Goal: Information Seeking & Learning: Learn about a topic

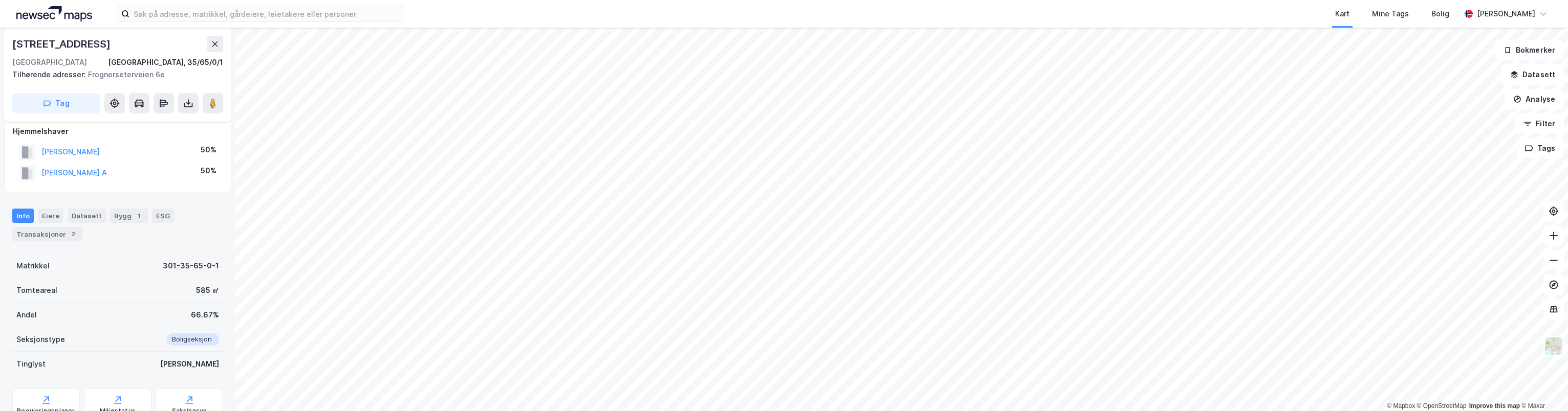
scroll to position [102, 0]
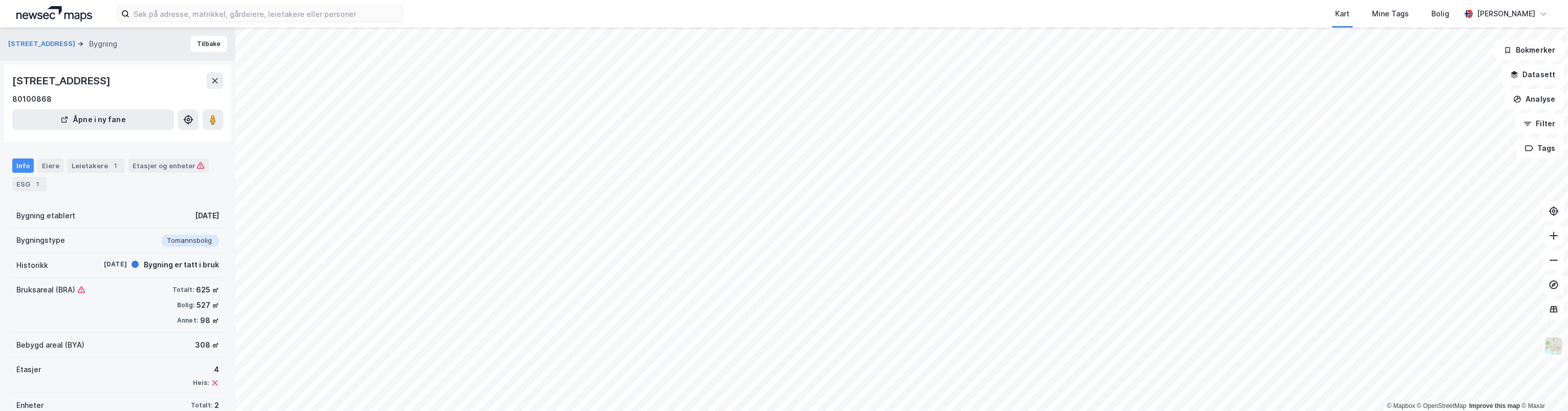
scroll to position [33, 0]
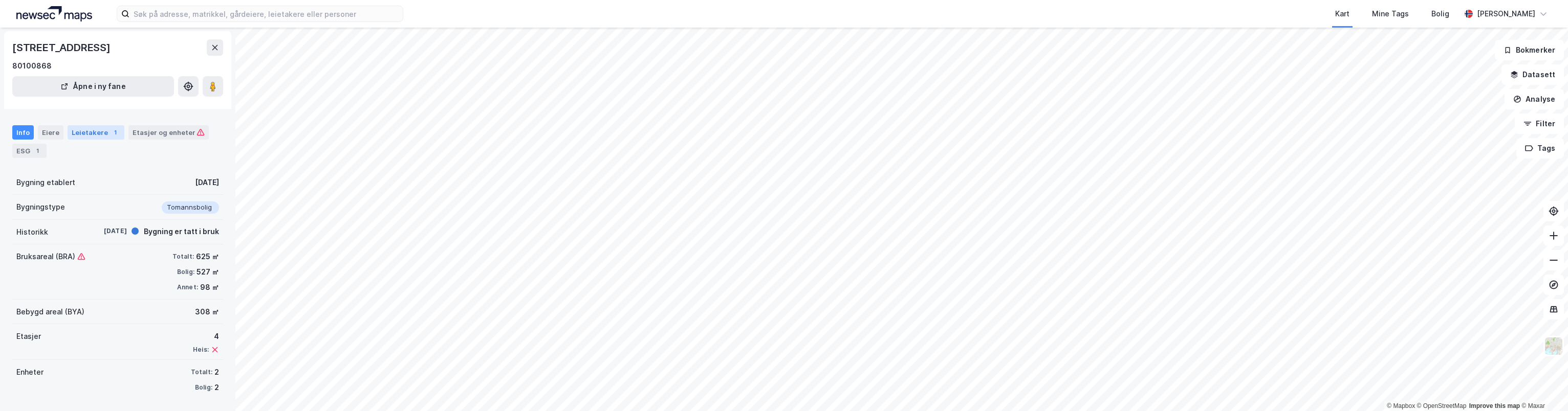
click at [84, 131] on div "Leietakere 1" at bounding box center [96, 132] width 57 height 14
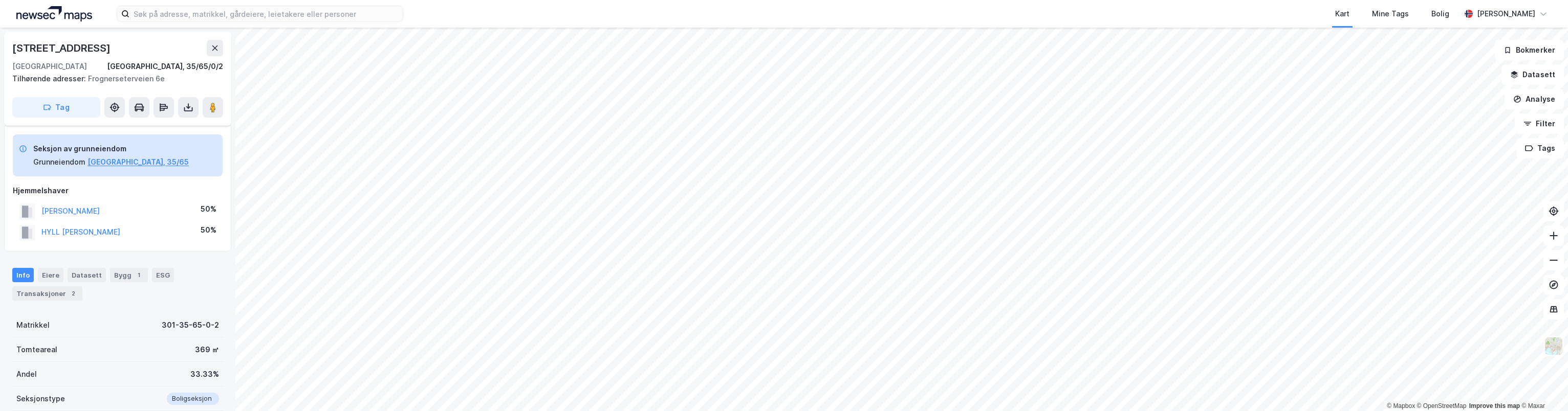
scroll to position [33, 0]
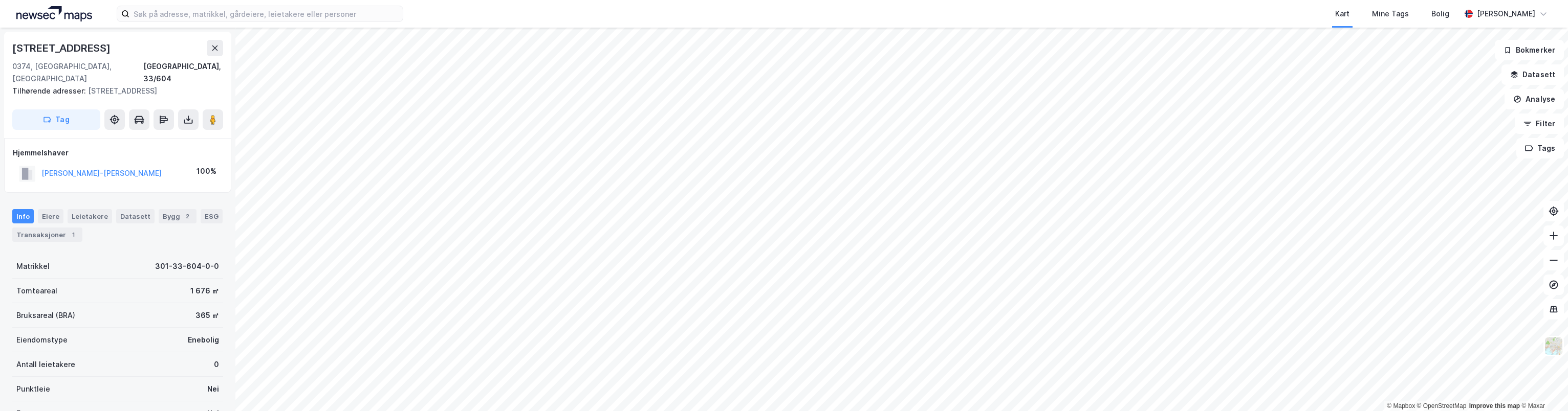
scroll to position [1, 0]
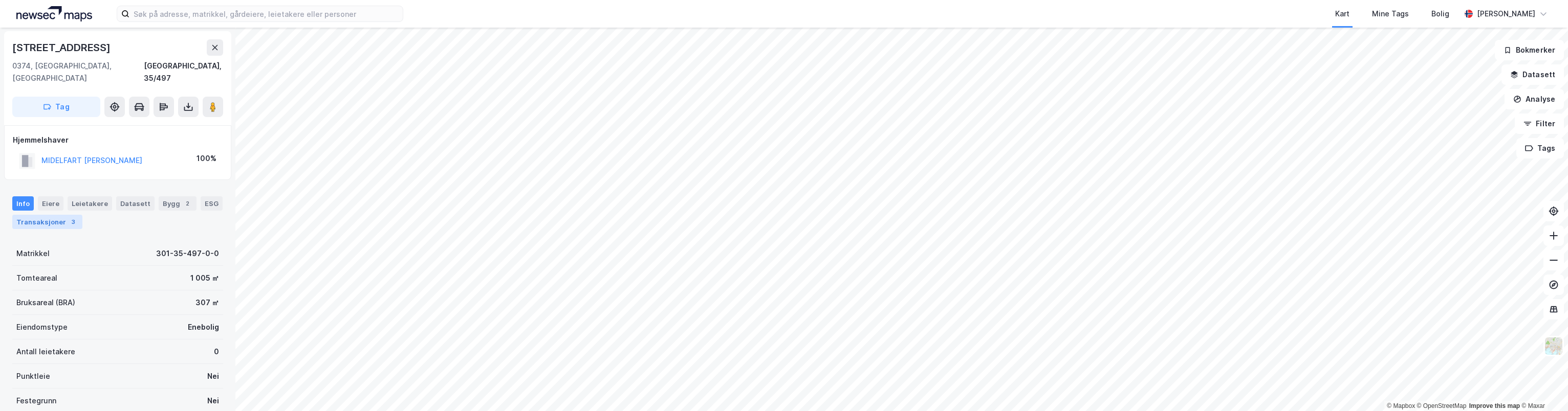
click at [57, 215] on div "Transaksjoner 3" at bounding box center [47, 222] width 70 height 14
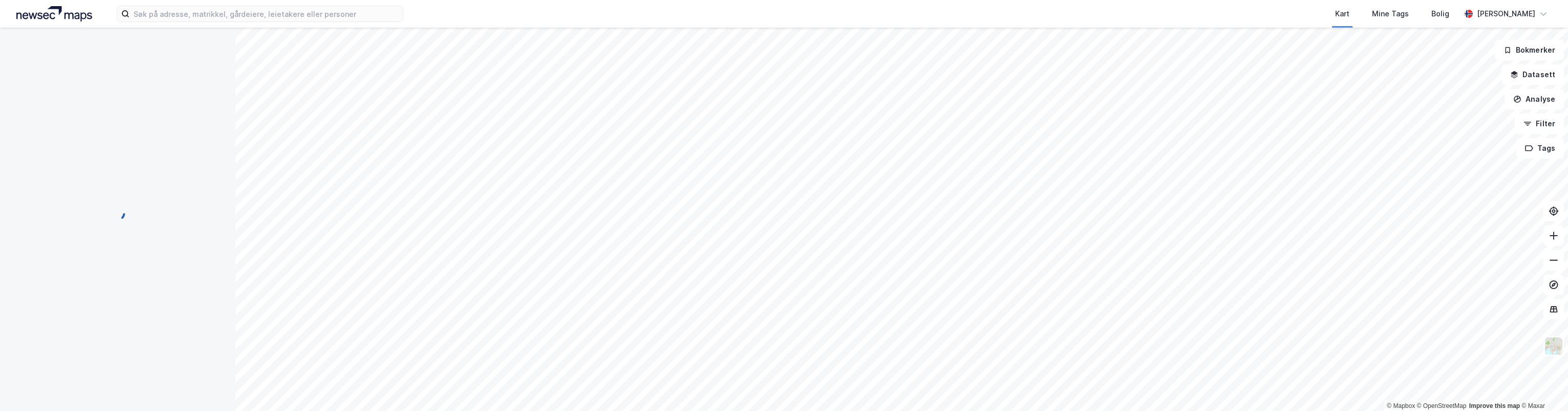
scroll to position [1, 0]
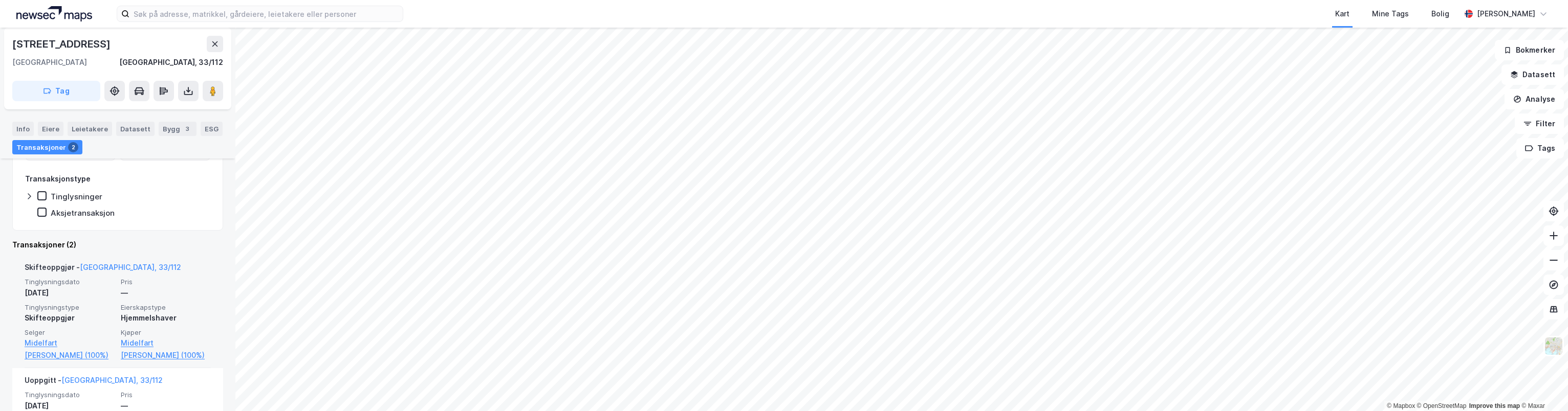
scroll to position [154, 0]
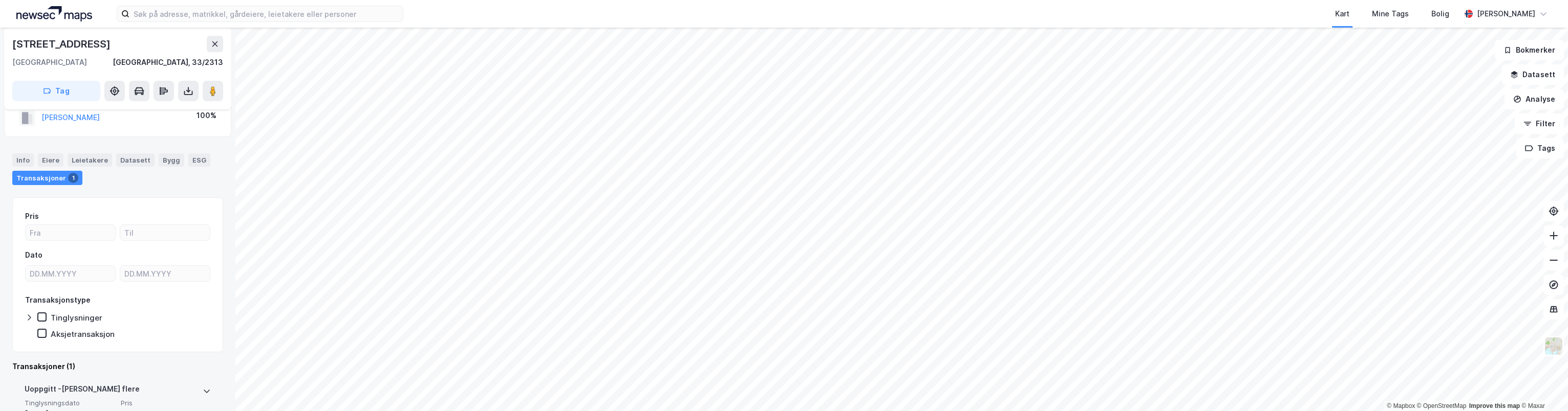
scroll to position [109, 0]
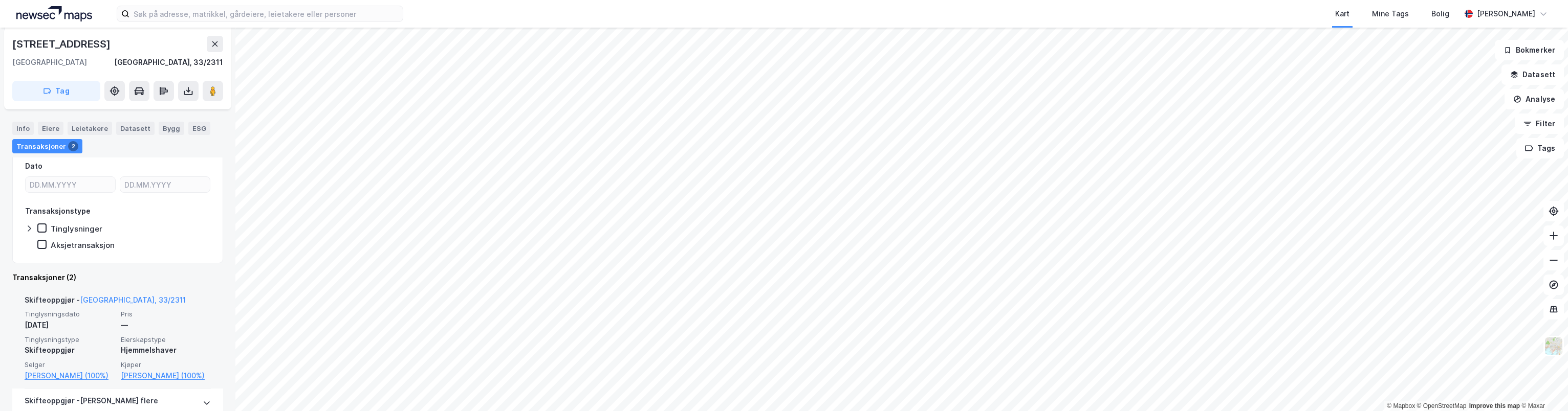
scroll to position [162, 0]
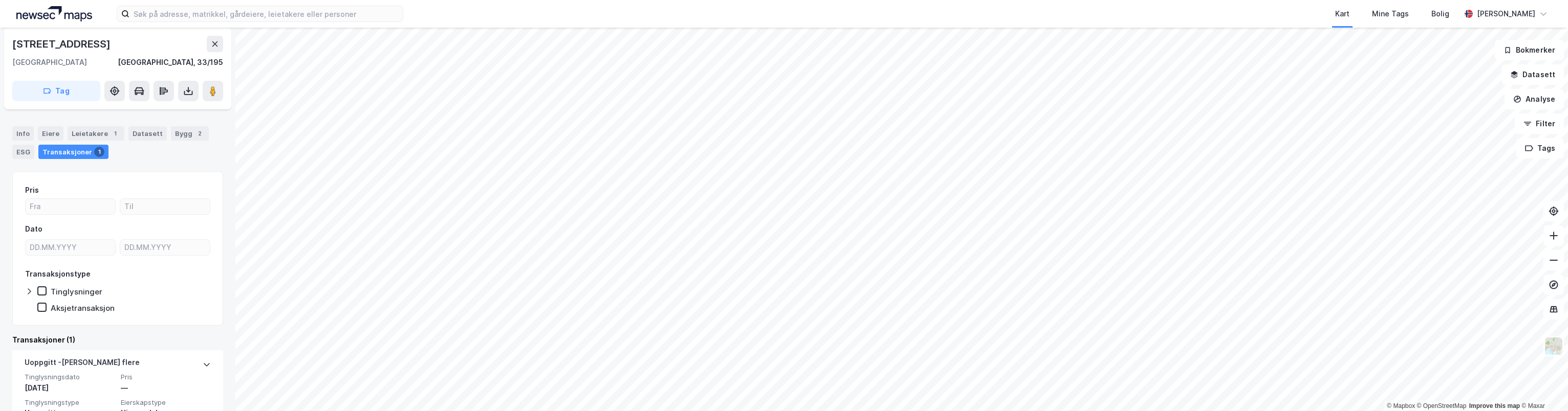
scroll to position [110, 0]
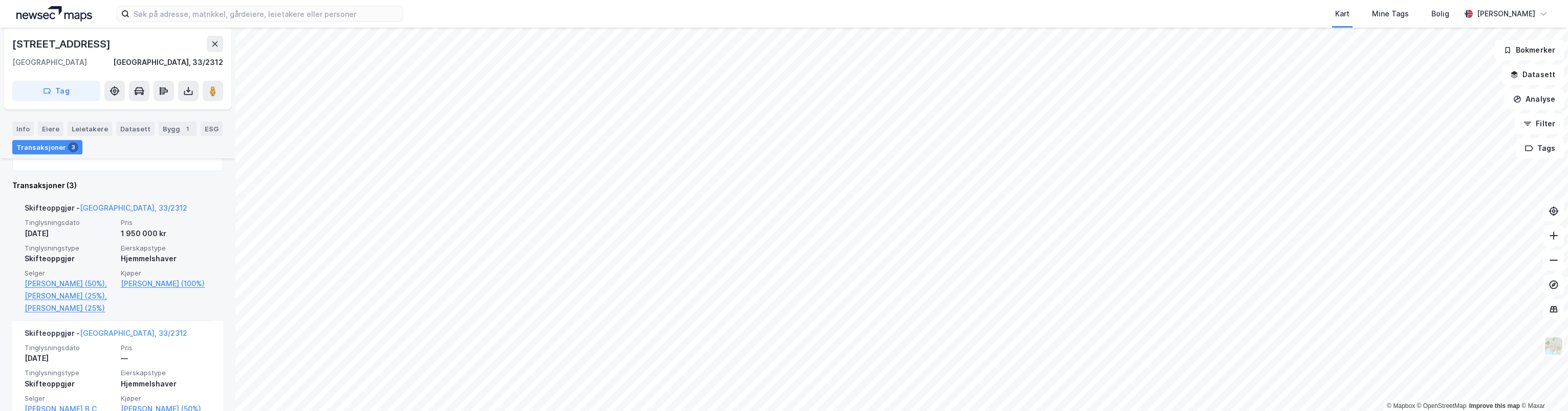
scroll to position [214, 0]
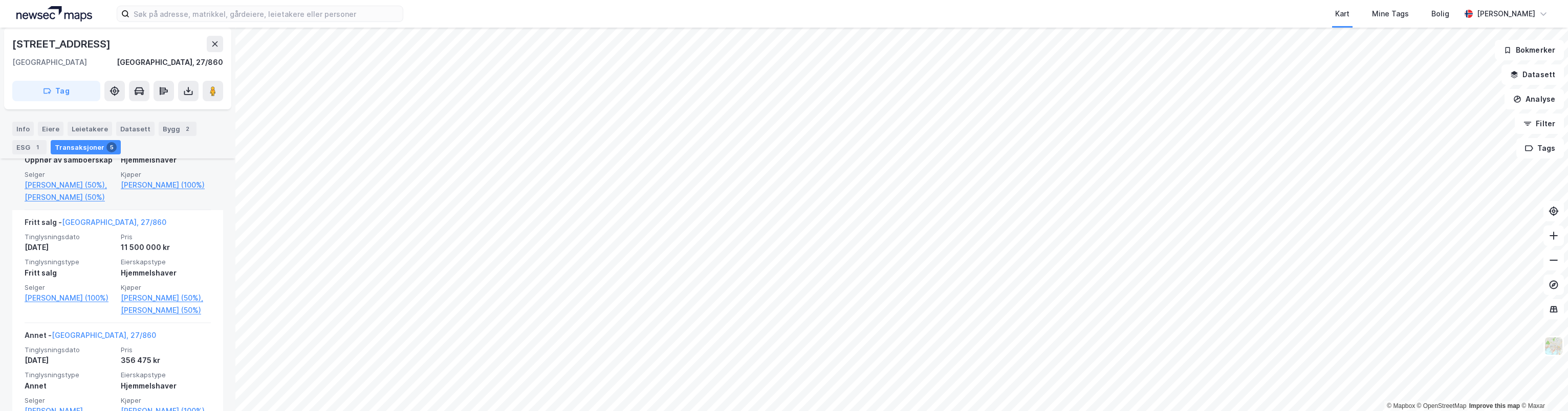
scroll to position [265, 0]
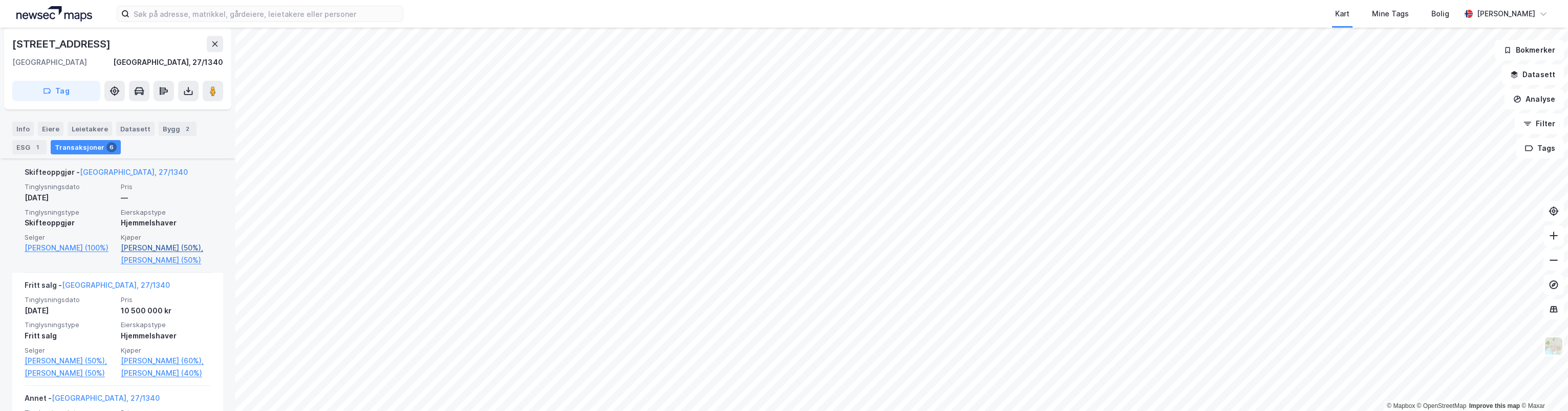
scroll to position [286, 0]
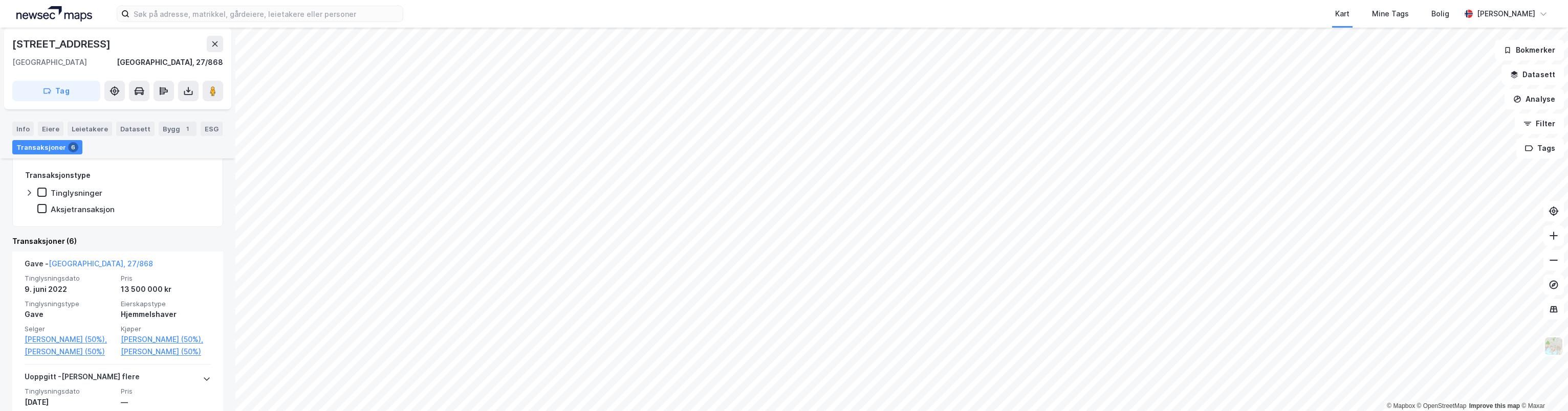
scroll to position [184, 0]
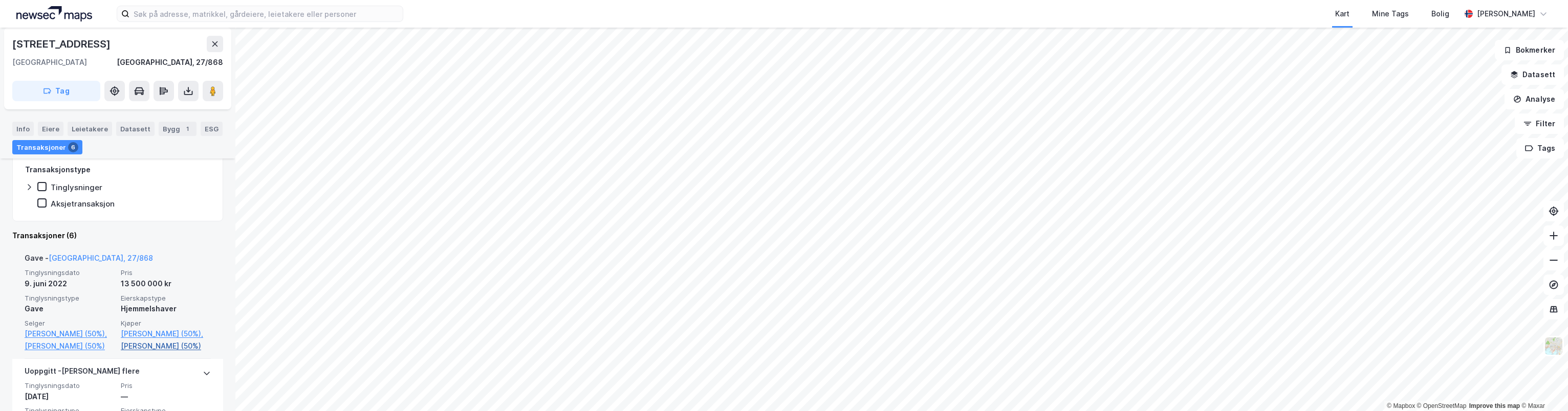
click at [158, 347] on link "[PERSON_NAME] (50%)" at bounding box center [166, 347] width 90 height 12
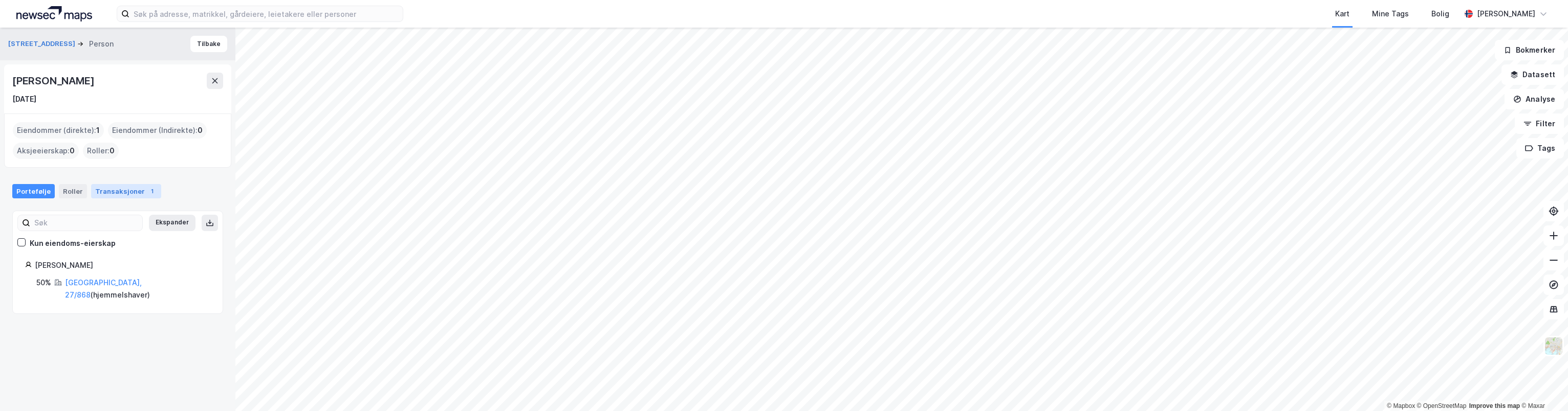
click at [111, 192] on div "Transaksjoner 1" at bounding box center [126, 191] width 70 height 14
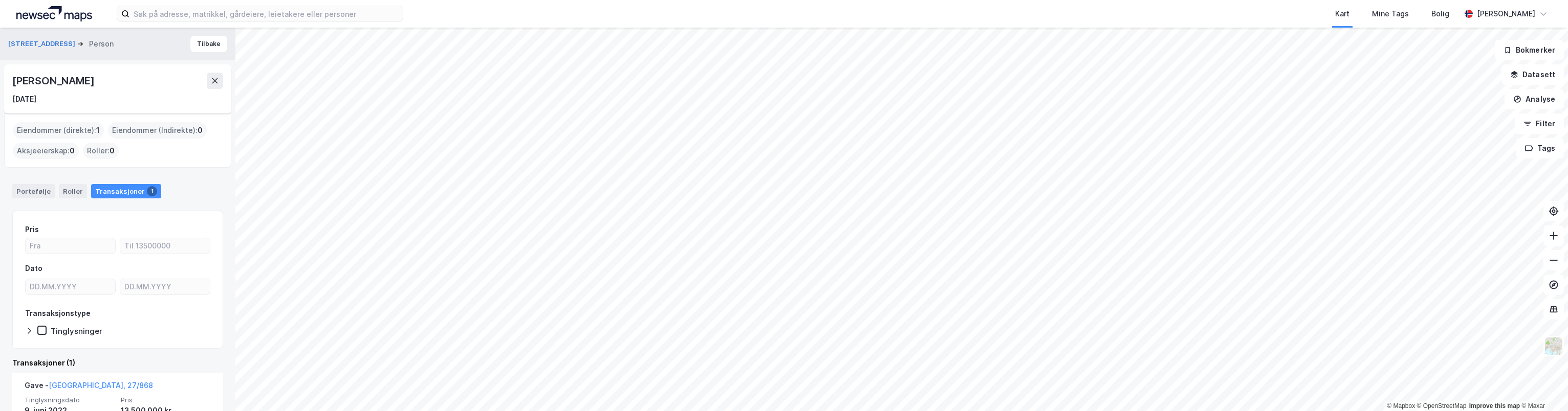
scroll to position [98, 0]
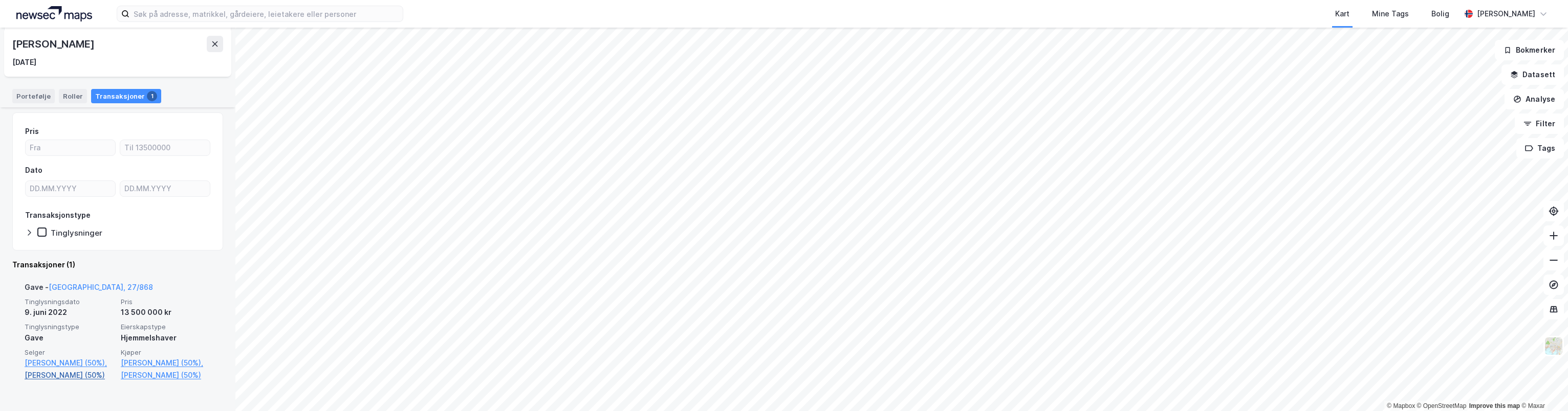
click at [58, 376] on link "[PERSON_NAME] (50%)" at bounding box center [69, 375] width 90 height 12
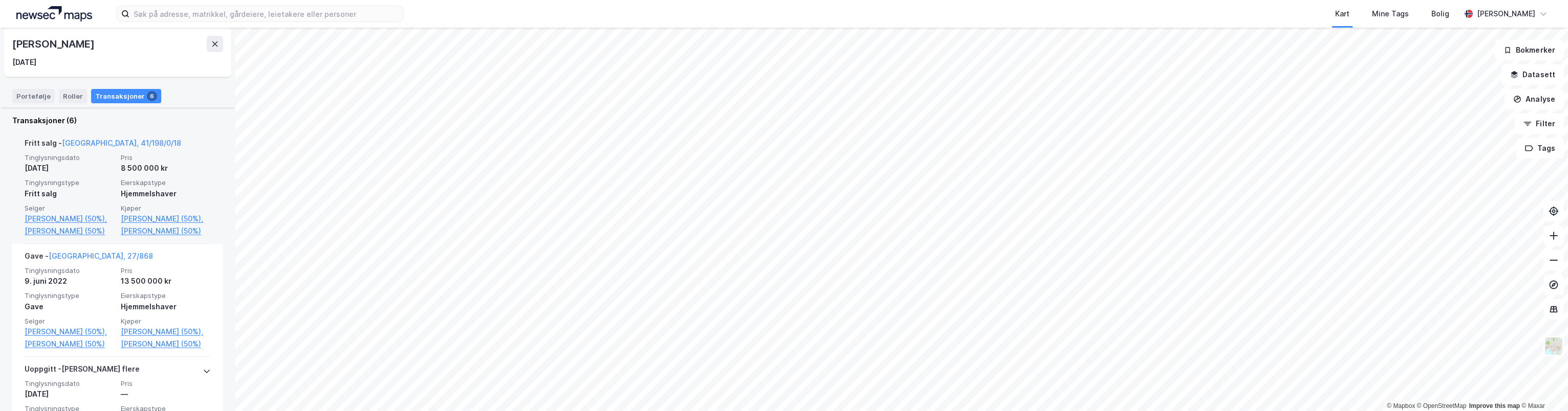
scroll to position [153, 0]
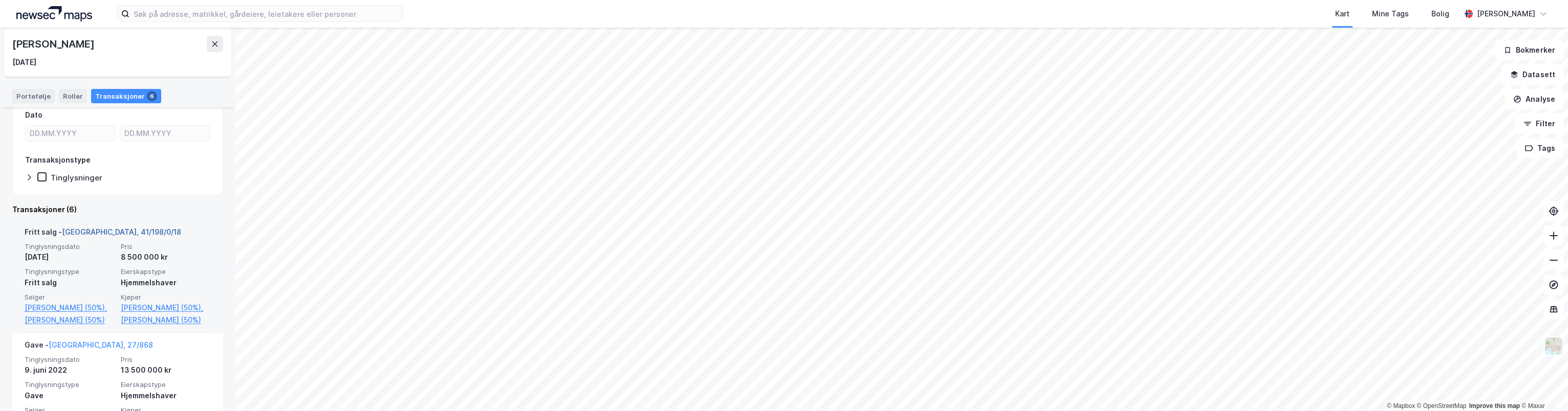
click at [91, 229] on link "[GEOGRAPHIC_DATA], 41/198/0/18" at bounding box center [121, 232] width 119 height 9
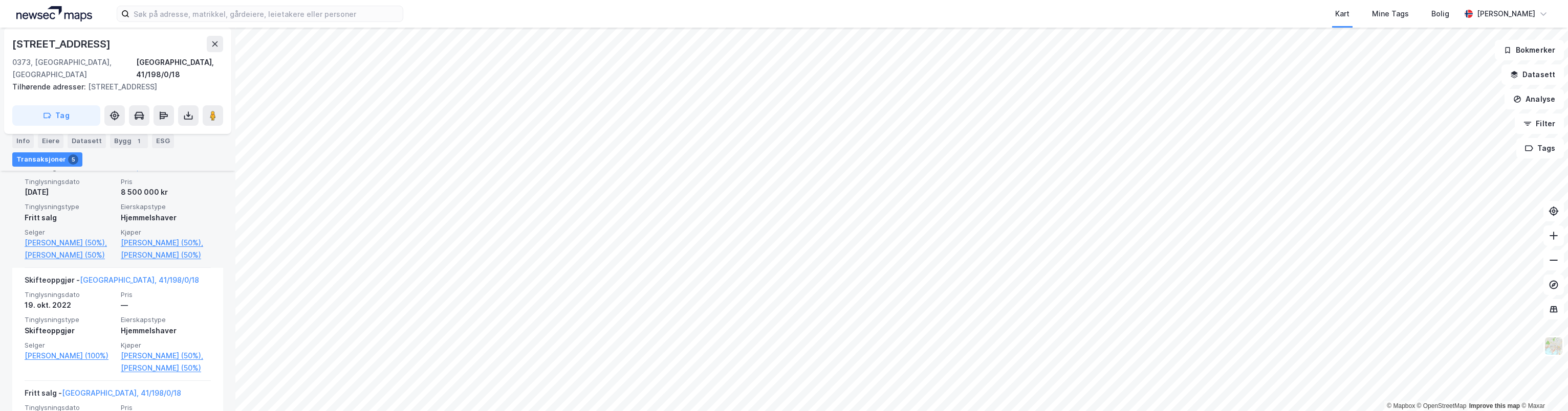
scroll to position [432, 0]
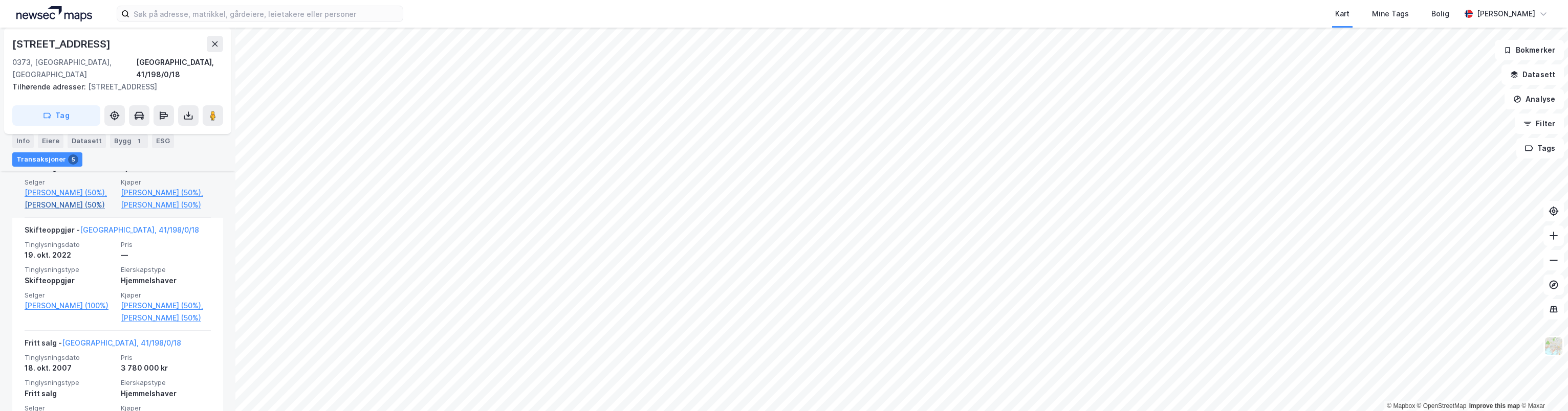
click at [68, 199] on link "[PERSON_NAME] (50%)" at bounding box center [69, 205] width 90 height 12
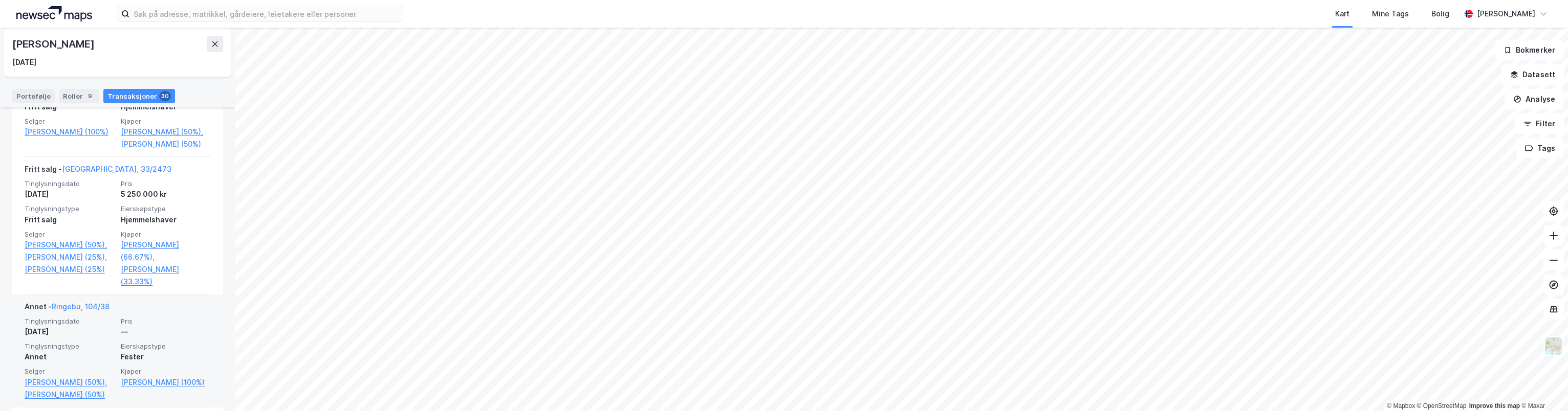
scroll to position [614, 0]
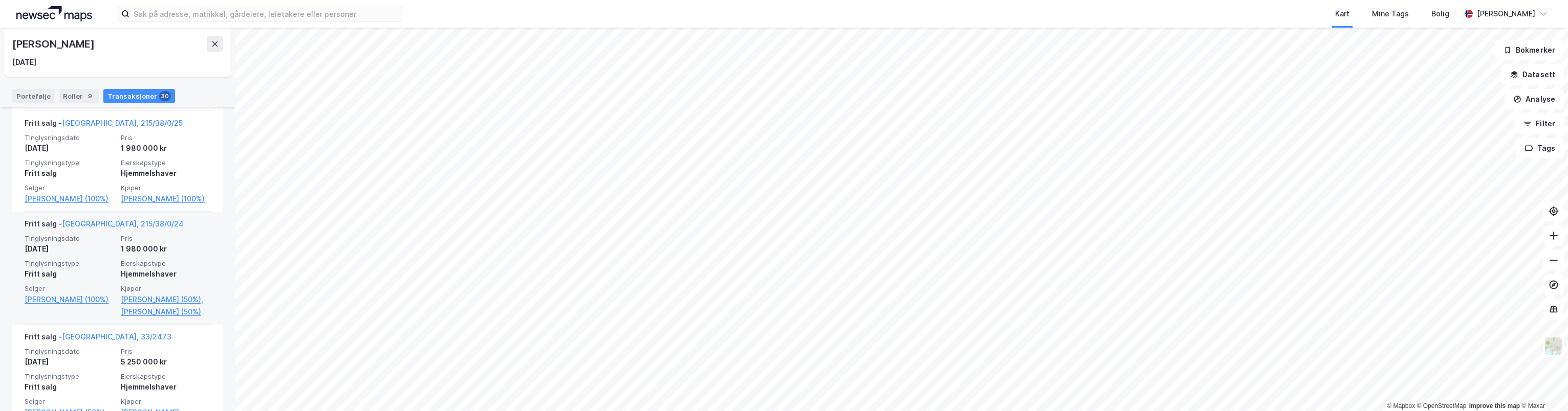
click at [107, 234] on div "Fritt salg - [GEOGRAPHIC_DATA], 215/38/0/24" at bounding box center [104, 226] width 159 height 17
click at [100, 228] on link "[GEOGRAPHIC_DATA], 215/38/0/24" at bounding box center [123, 224] width 122 height 9
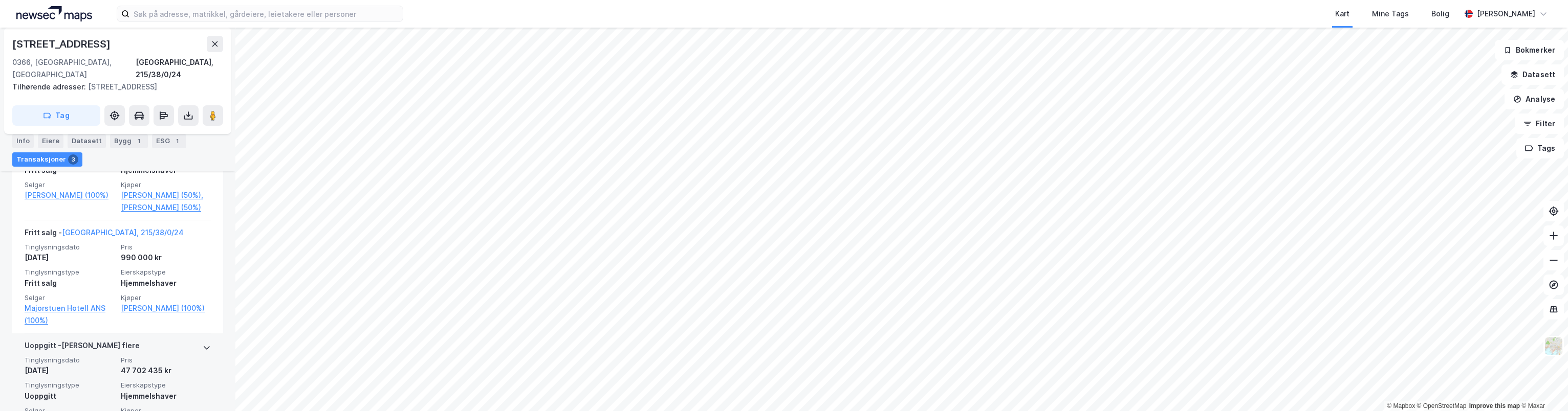
scroll to position [432, 0]
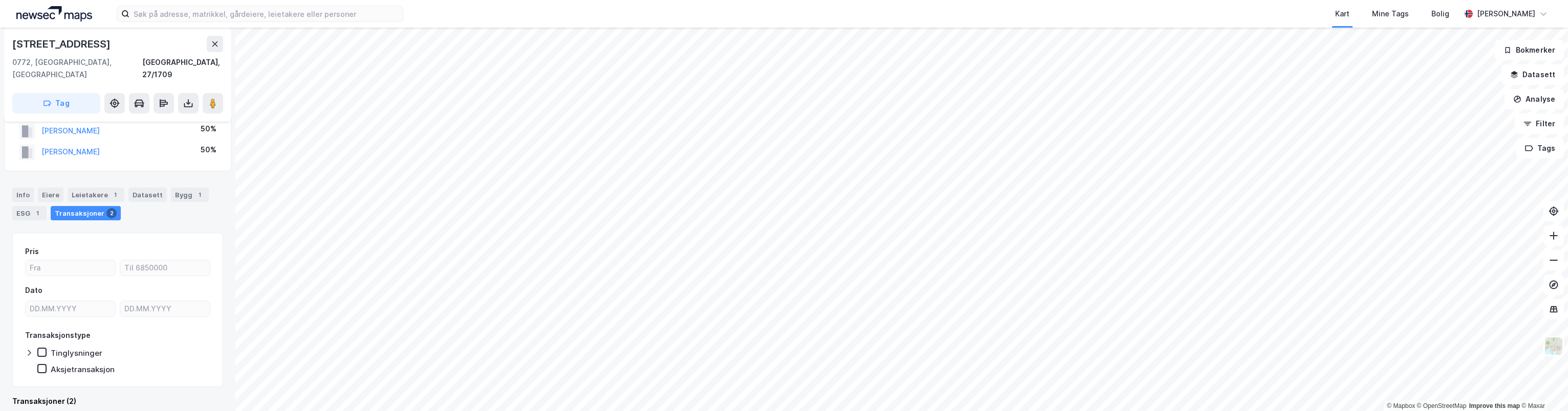
scroll to position [30, 0]
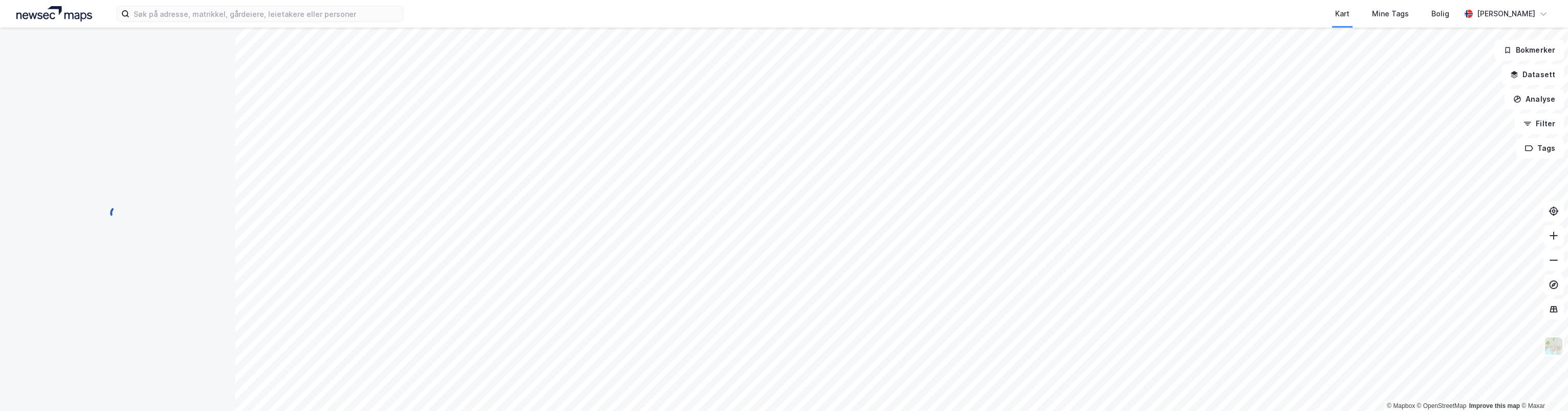
scroll to position [30, 0]
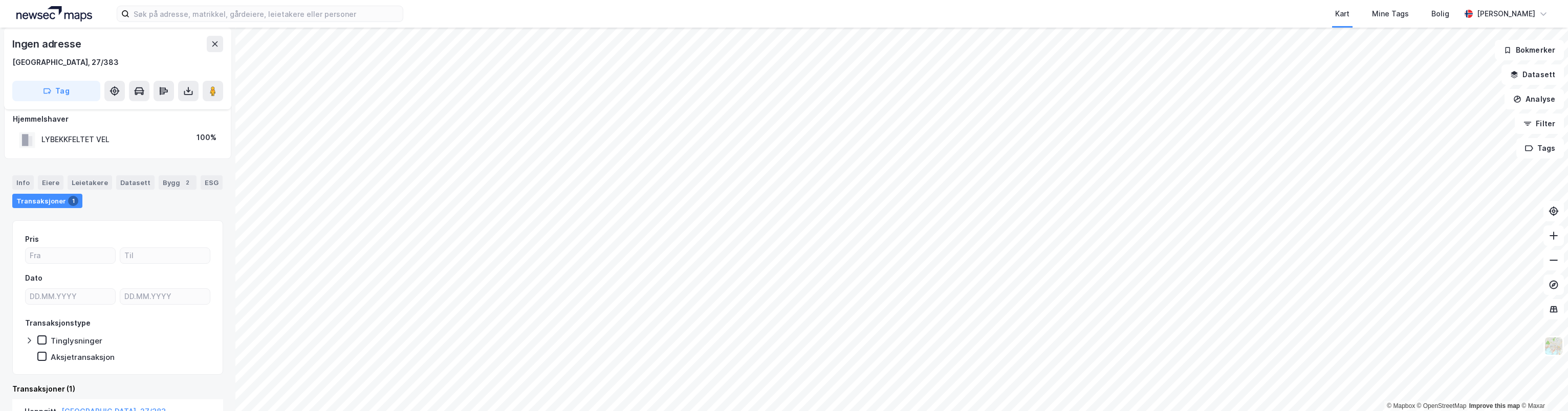
scroll to position [110, 0]
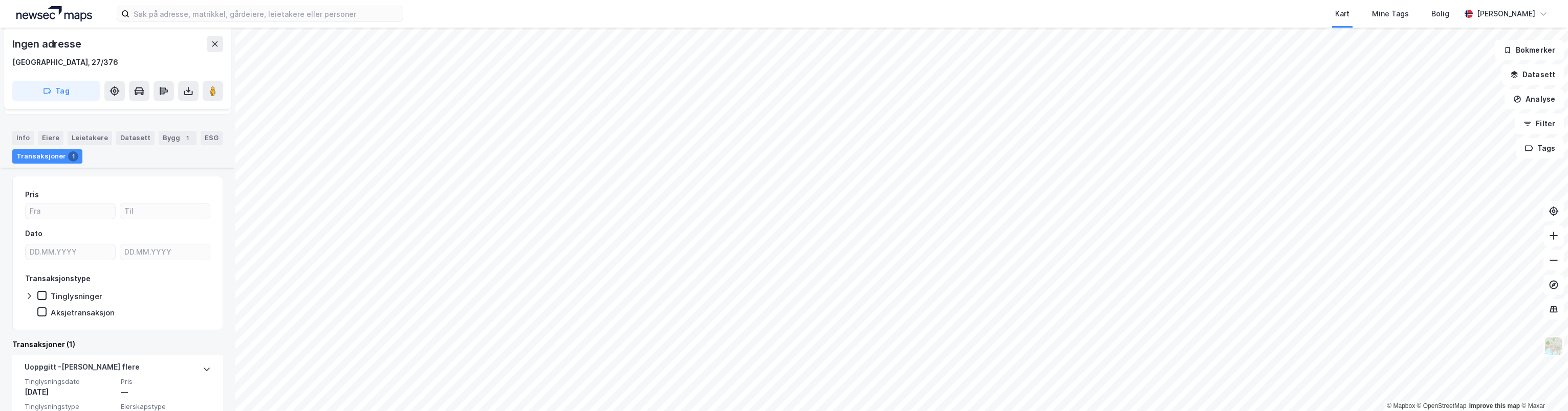
scroll to position [162, 0]
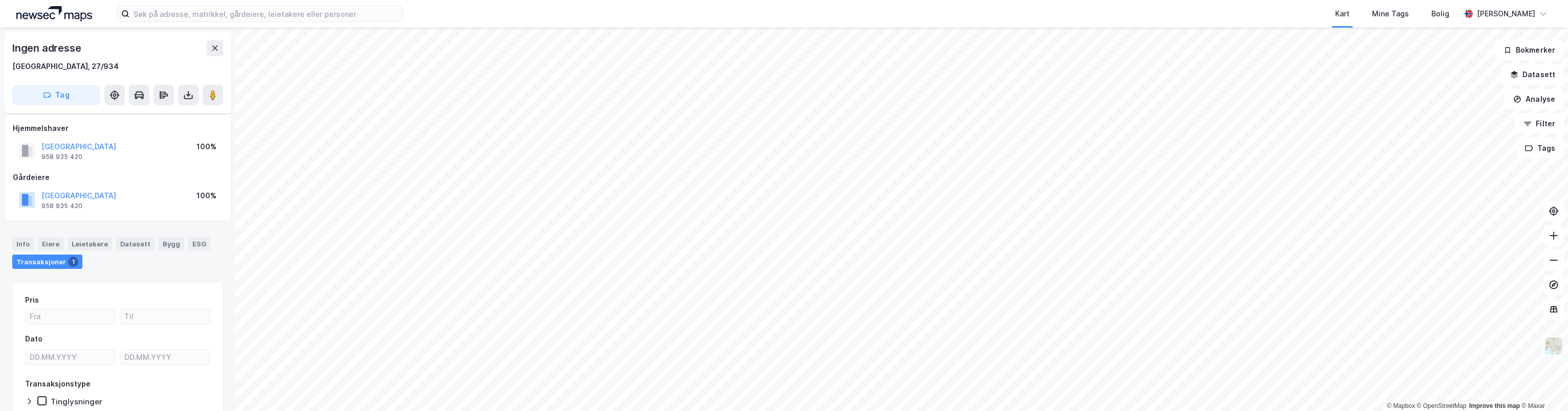
scroll to position [61, 0]
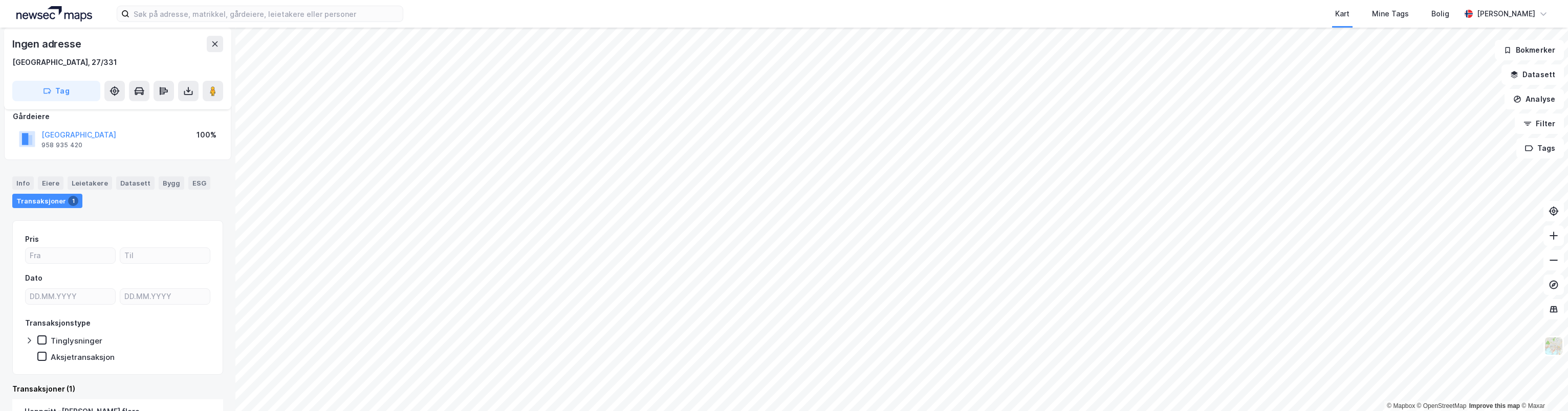
click at [704, 411] on html "Kart Mine Tags Bolig [PERSON_NAME] © Mapbox © OpenStreetMap Improve this map © …" at bounding box center [784, 206] width 1568 height 411
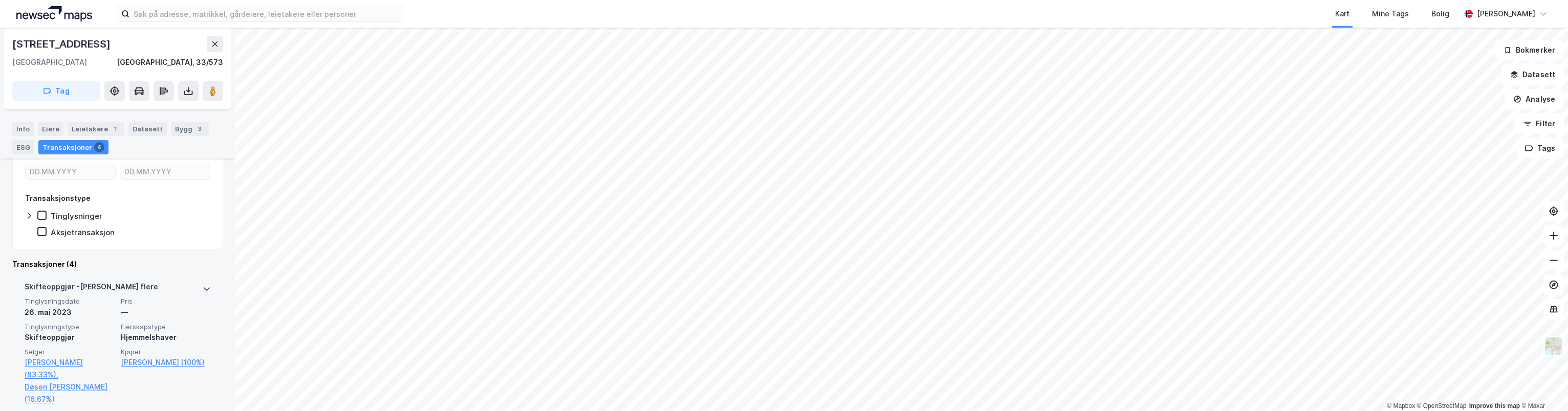
scroll to position [163, 0]
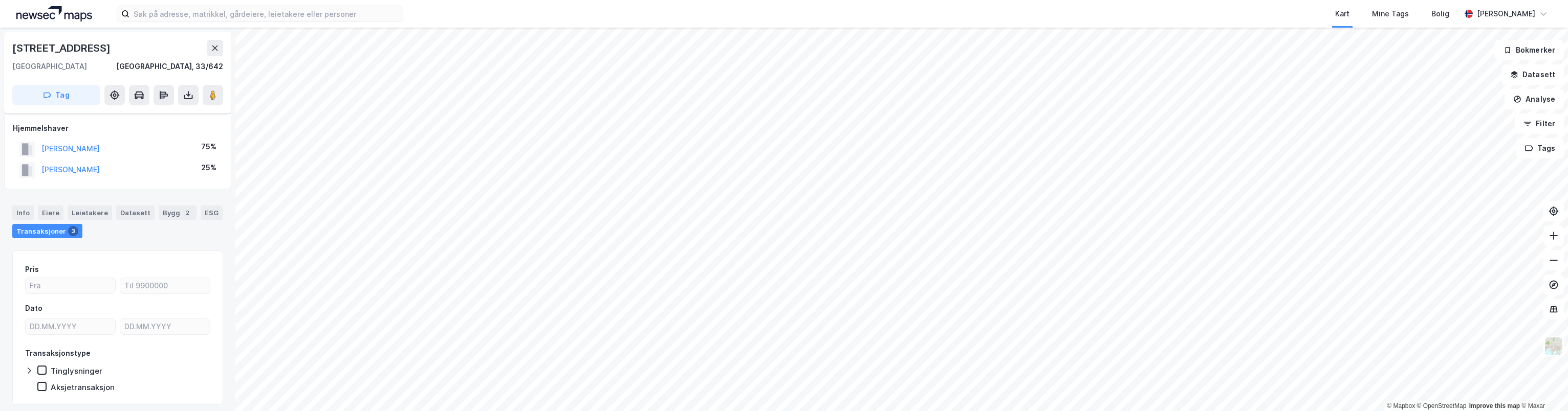
scroll to position [30, 0]
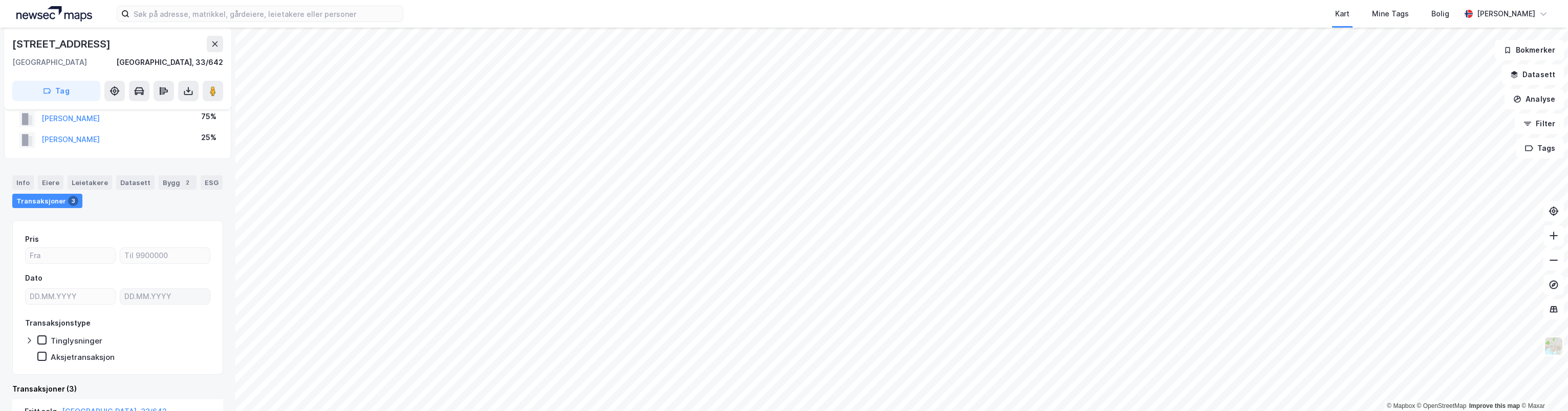
scroll to position [10, 0]
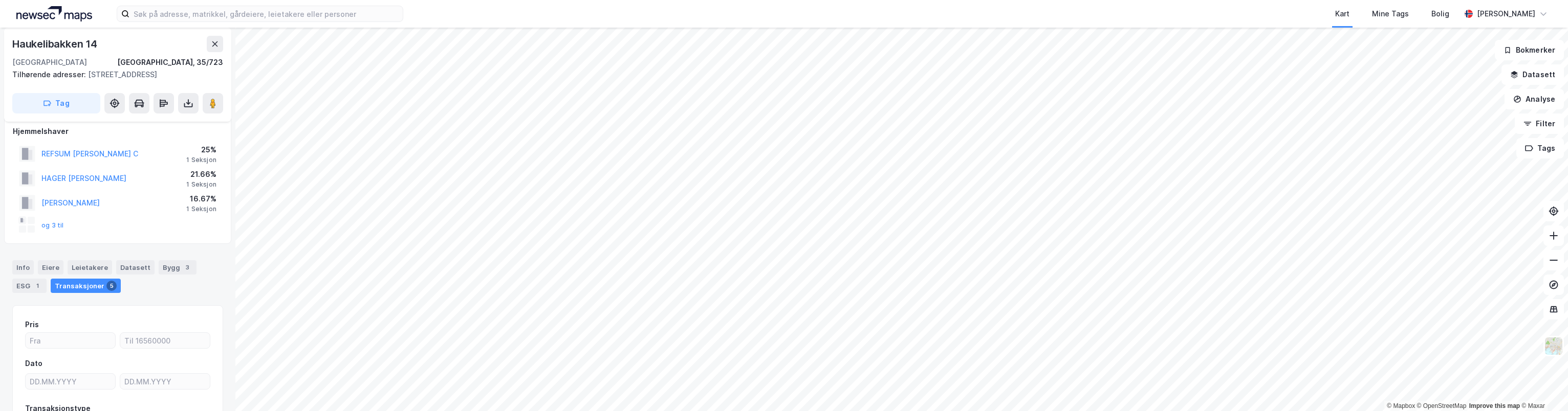
scroll to position [10, 0]
click at [0, 0] on button "og 3 til" at bounding box center [0, 0] width 0 height 0
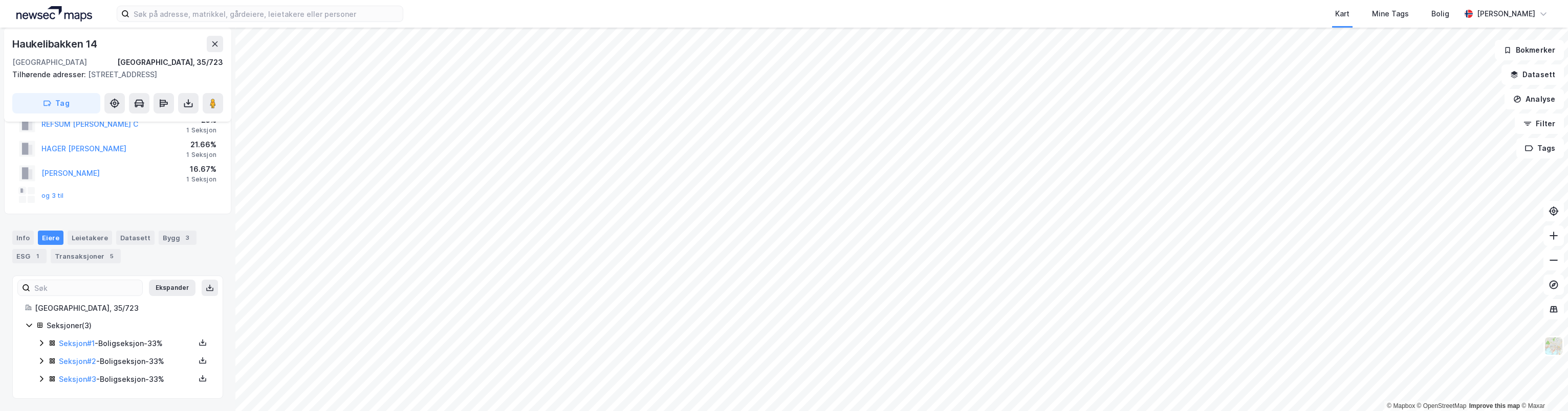
click at [59, 200] on div "og 3 til" at bounding box center [42, 195] width 45 height 17
click at [0, 0] on button "og 3 til" at bounding box center [0, 0] width 0 height 0
click at [76, 252] on div "Transaksjoner 5" at bounding box center [85, 256] width 70 height 14
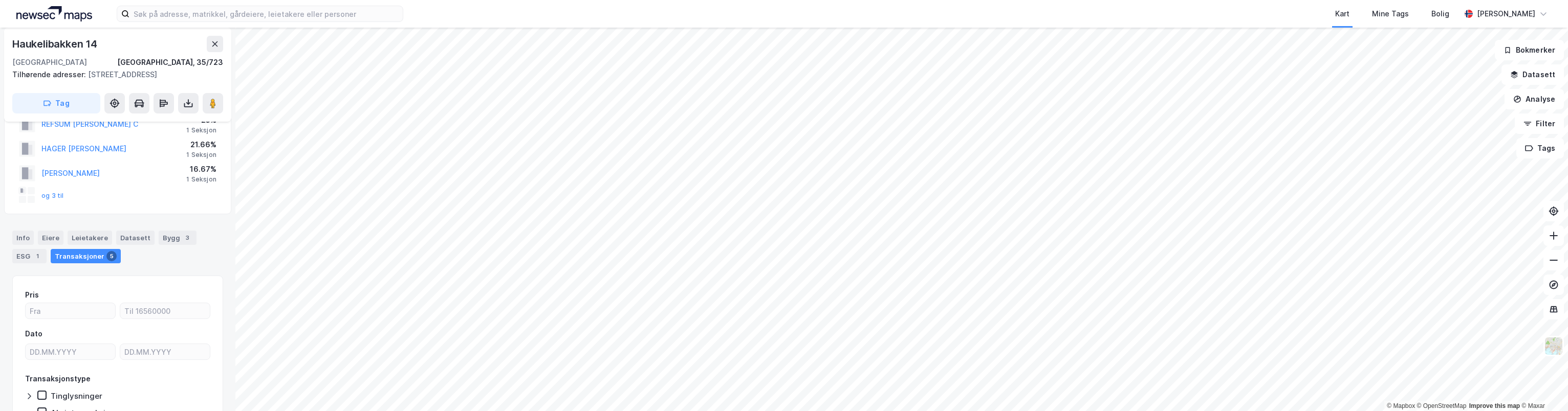
click at [64, 194] on div "og 3 til" at bounding box center [118, 195] width 210 height 20
click at [0, 0] on button "og 3 til" at bounding box center [0, 0] width 0 height 0
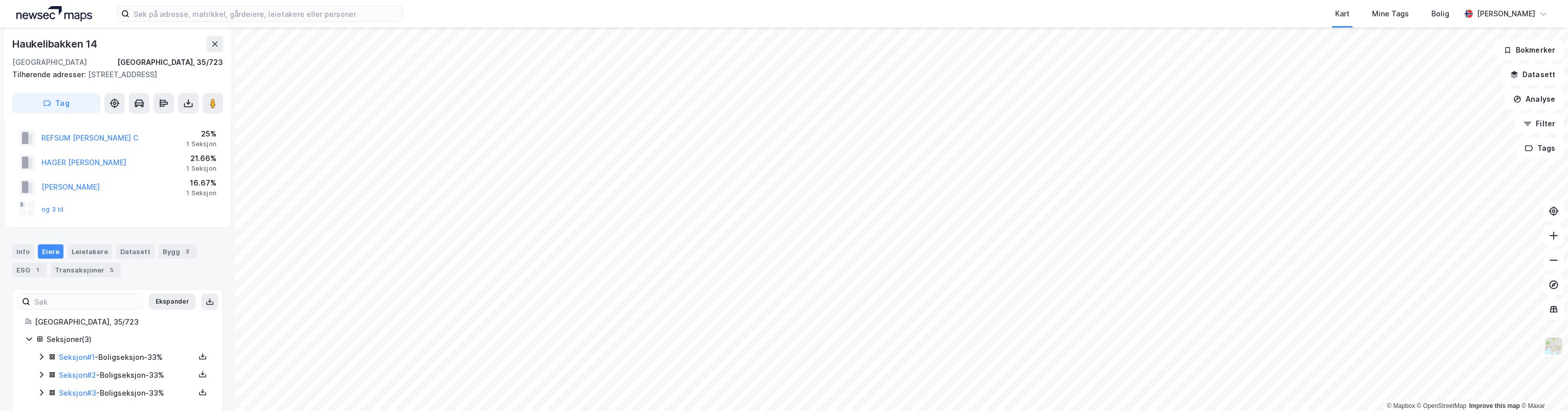
scroll to position [39, 0]
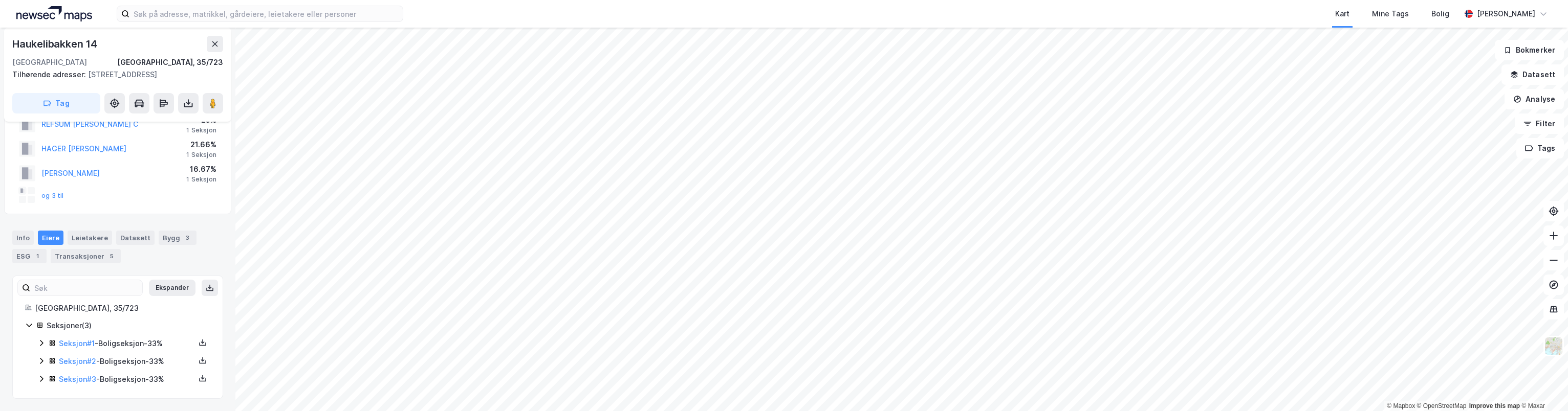
drag, startPoint x: 55, startPoint y: 194, endPoint x: 55, endPoint y: 227, distance: 33.0
click at [0, 0] on button "og 3 til" at bounding box center [0, 0] width 0 height 0
click at [67, 260] on div "Transaksjoner 5" at bounding box center [85, 256] width 70 height 14
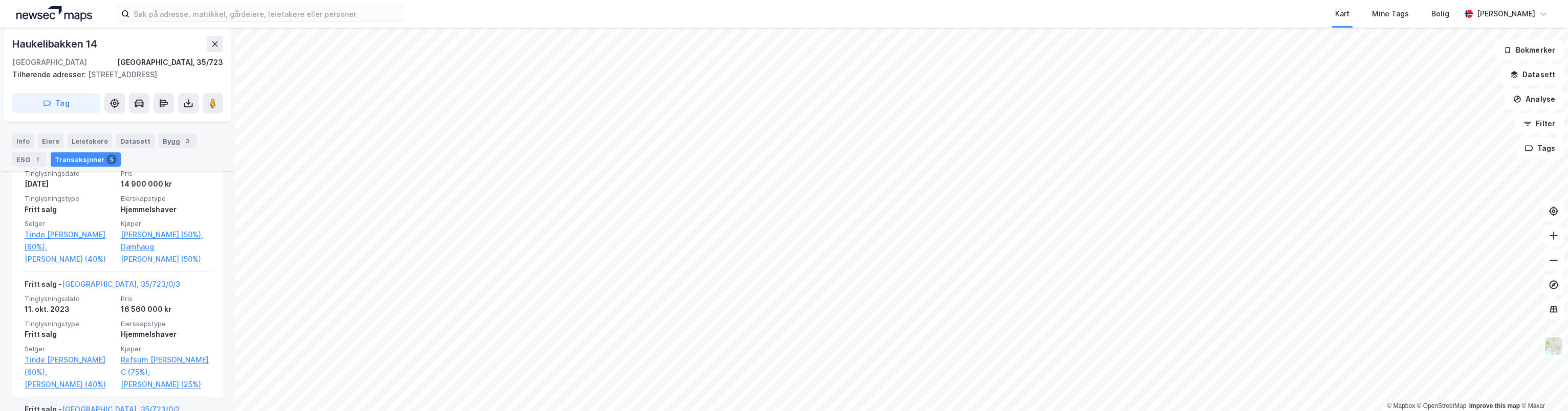
scroll to position [401, 0]
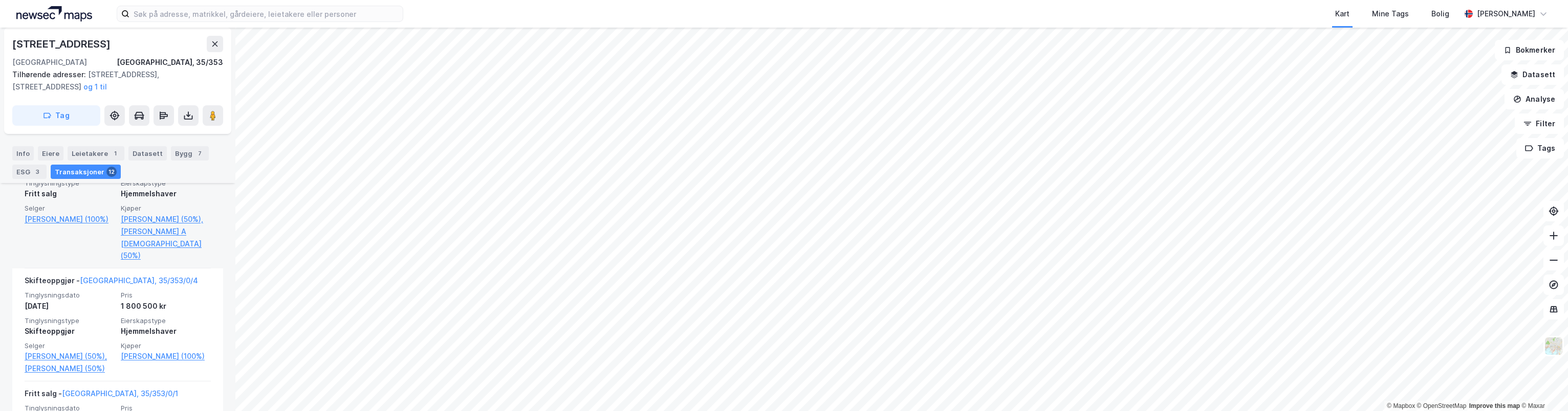
scroll to position [669, 0]
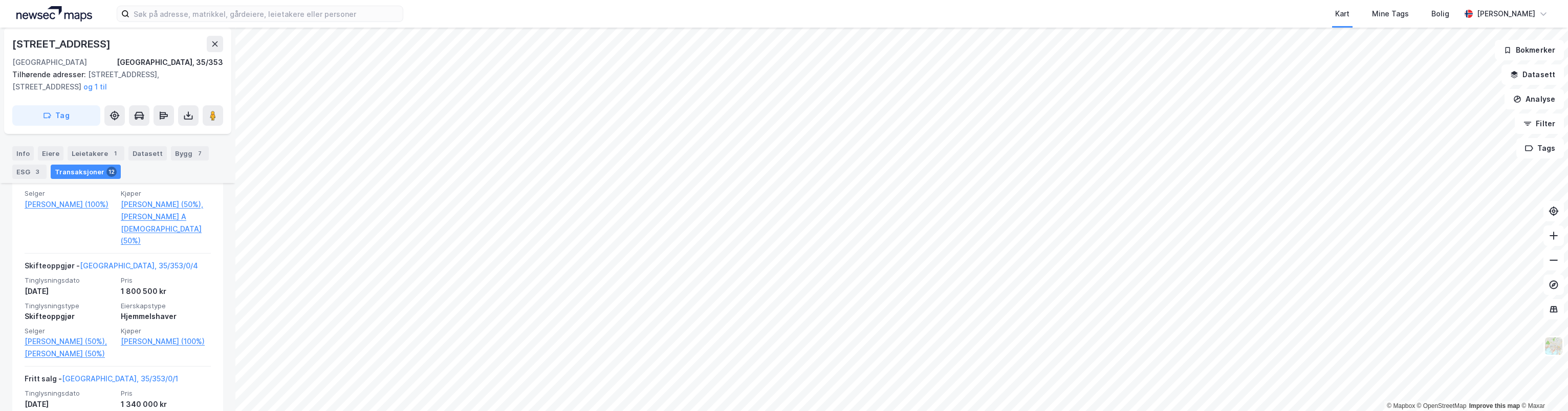
click at [727, 411] on html "Kart Mine Tags Bolig [PERSON_NAME] © Mapbox © OpenStreetMap Improve this map © …" at bounding box center [784, 206] width 1568 height 411
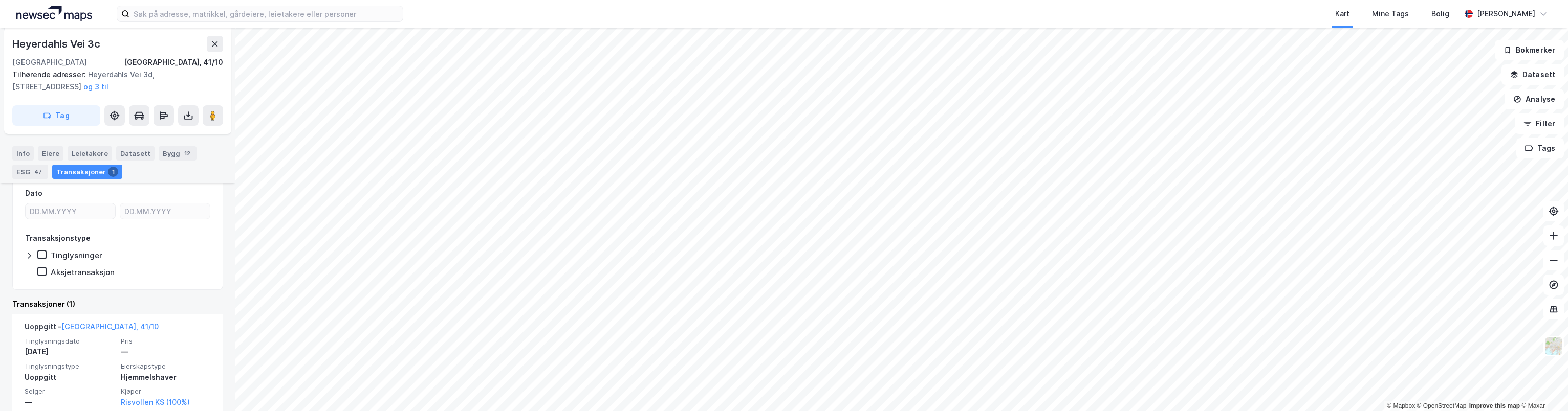
scroll to position [186, 0]
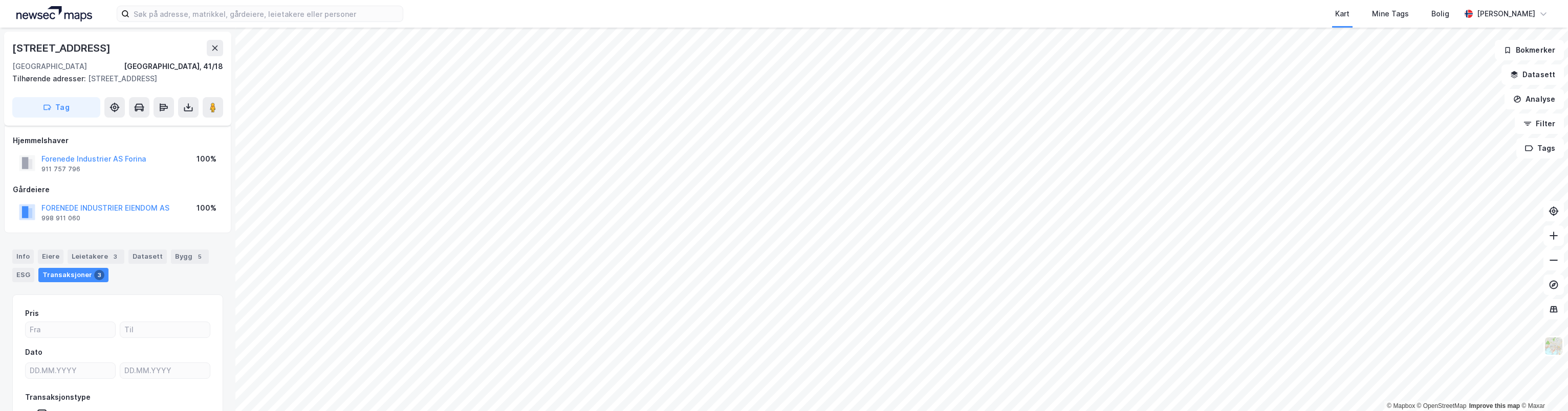
scroll to position [86, 0]
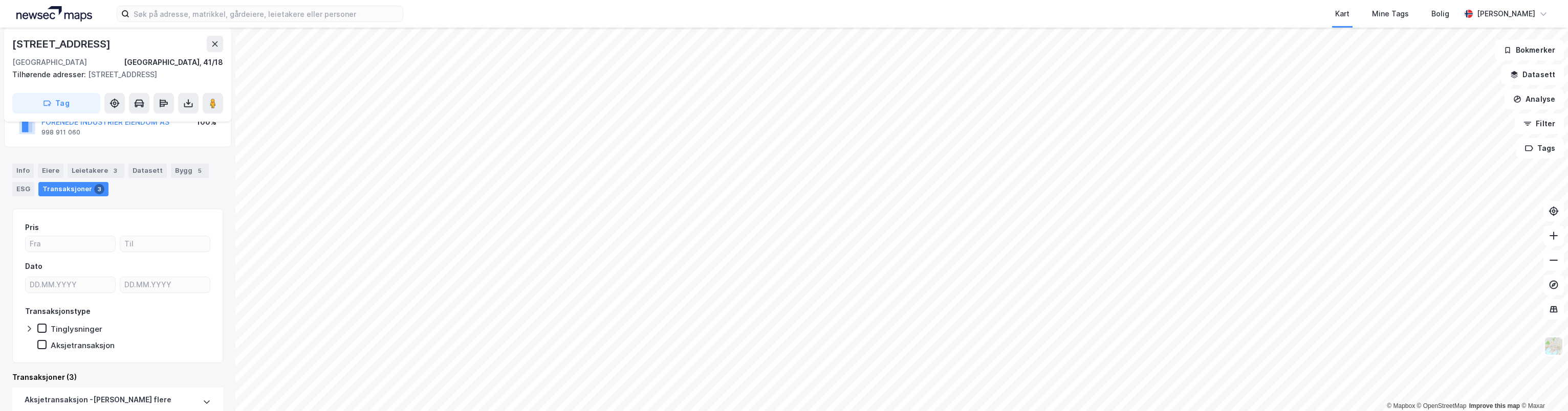
click at [686, 411] on html "Kart Mine Tags Bolig [PERSON_NAME] © Mapbox © OpenStreetMap Improve this map © …" at bounding box center [784, 206] width 1568 height 411
click at [678, 411] on html "Kart Mine Tags Bolig [PERSON_NAME] © Mapbox © OpenStreetMap Improve this map © …" at bounding box center [784, 206] width 1568 height 411
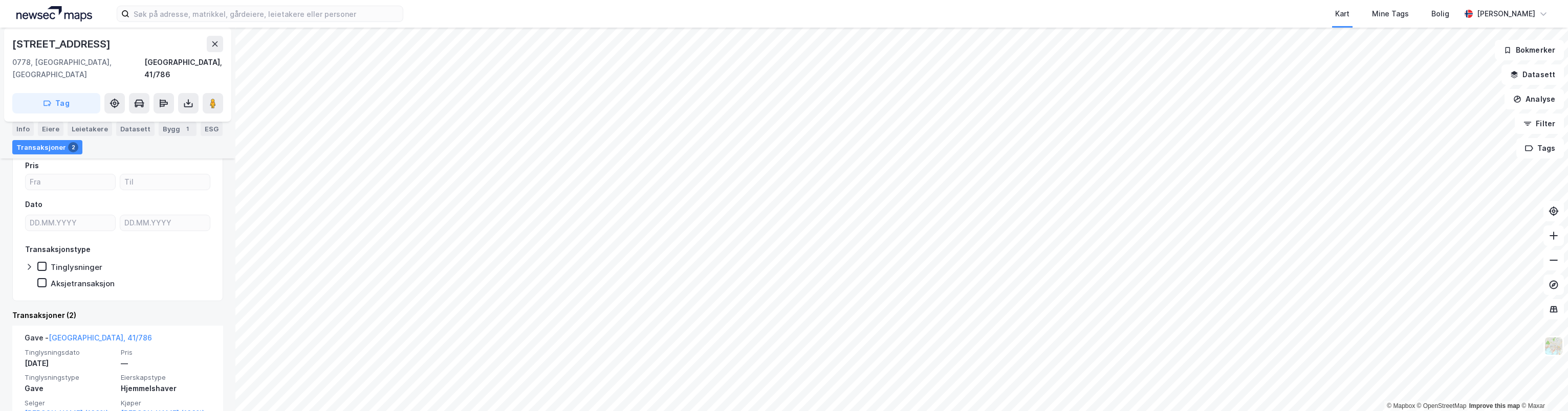
scroll to position [111, 0]
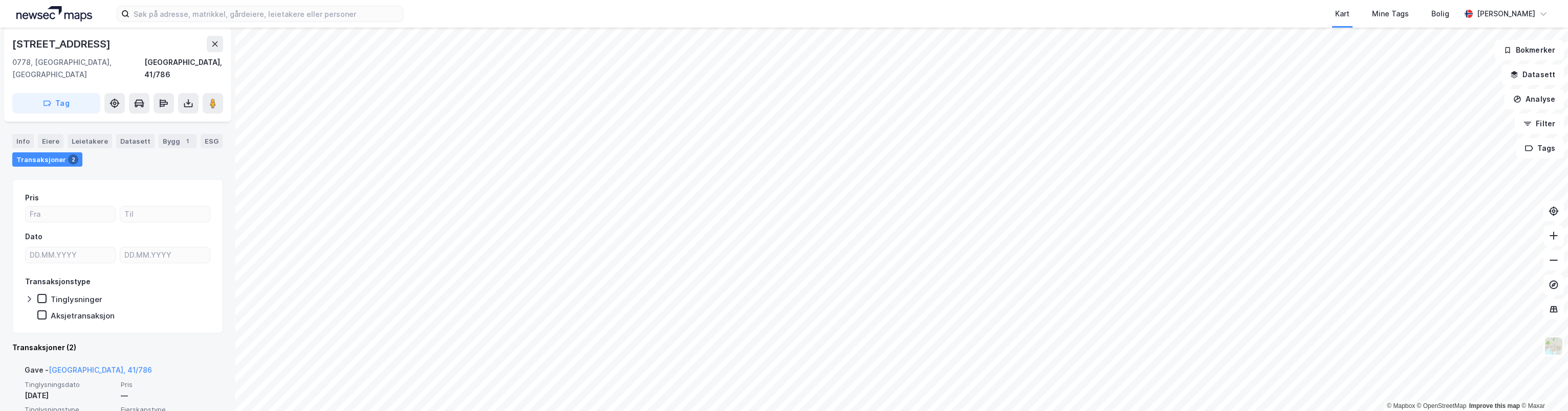
scroll to position [205, 0]
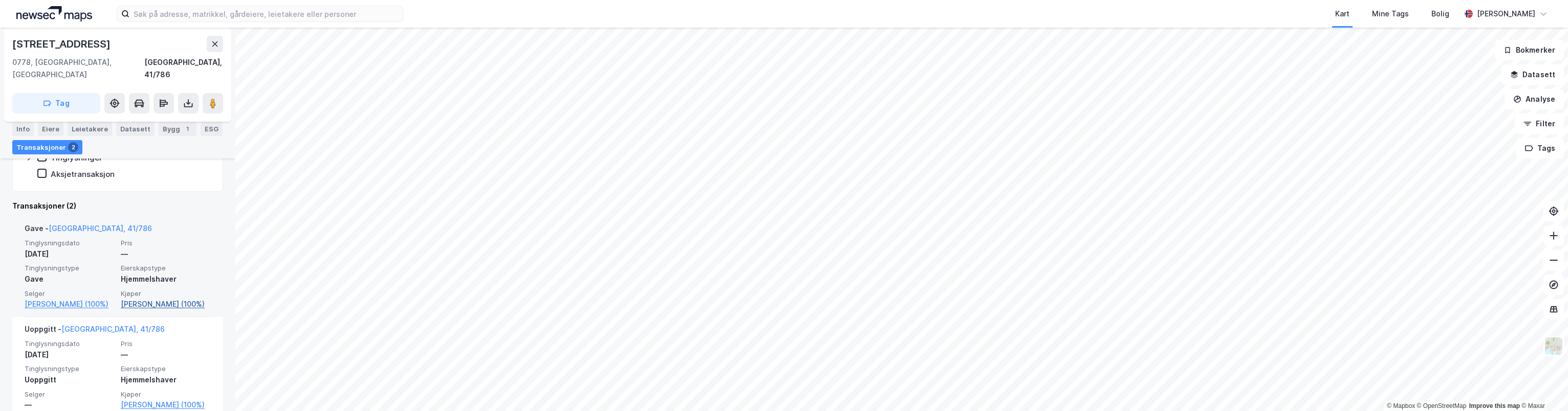
click at [128, 298] on link "[PERSON_NAME] (100%)" at bounding box center [166, 304] width 90 height 12
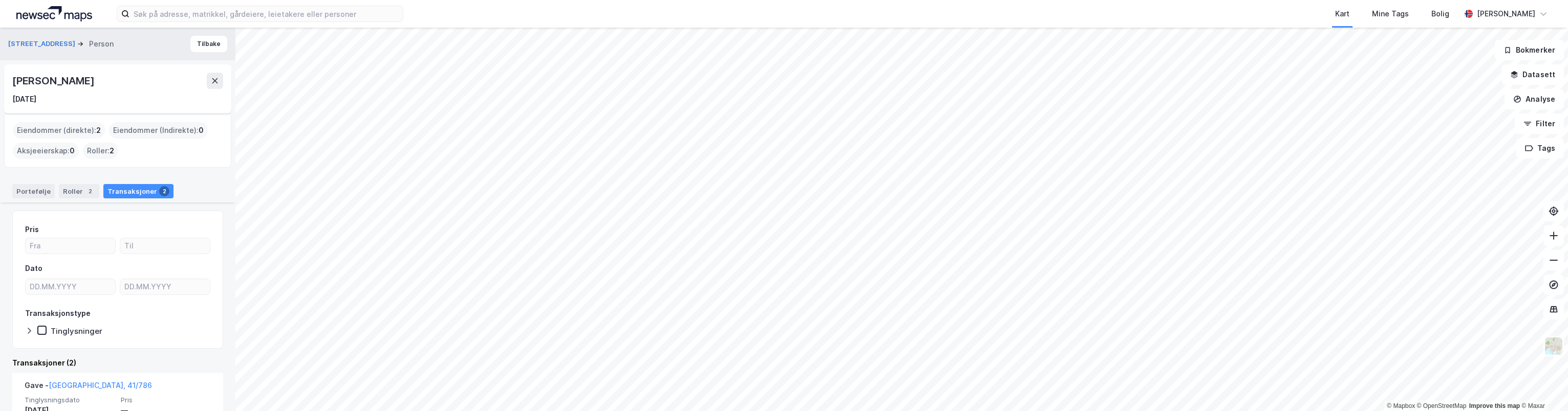
scroll to position [205, 0]
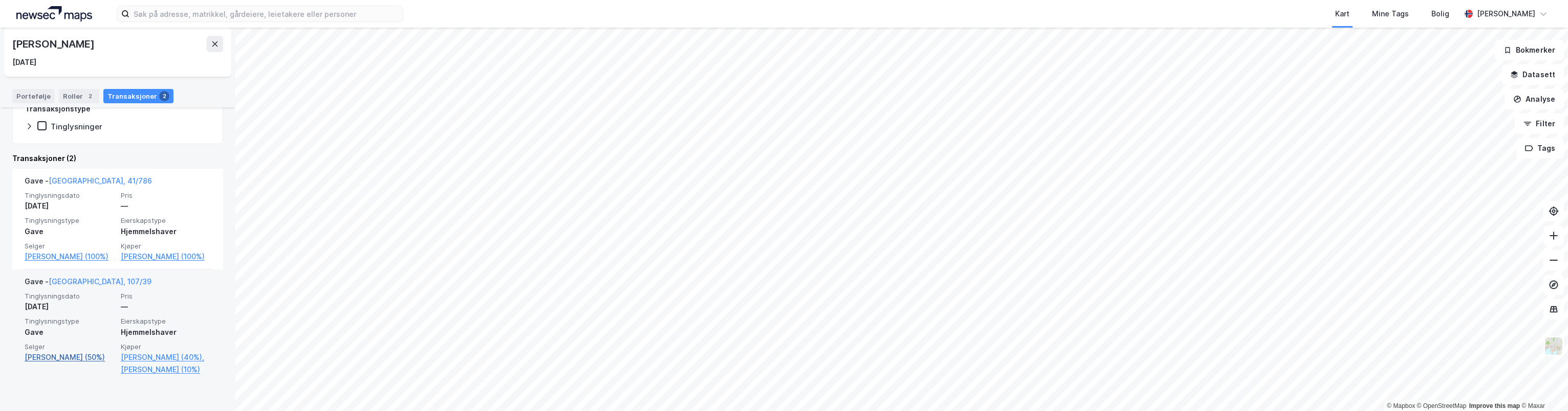
click at [64, 364] on link "[PERSON_NAME] (50%)" at bounding box center [69, 358] width 90 height 12
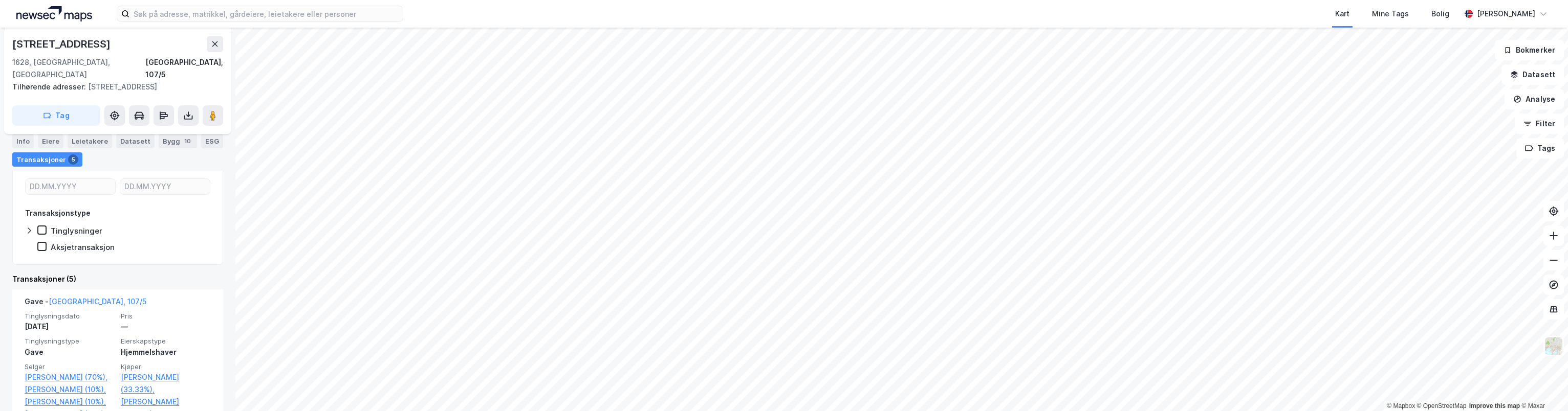
scroll to position [217, 0]
